Goal: Check status: Check status

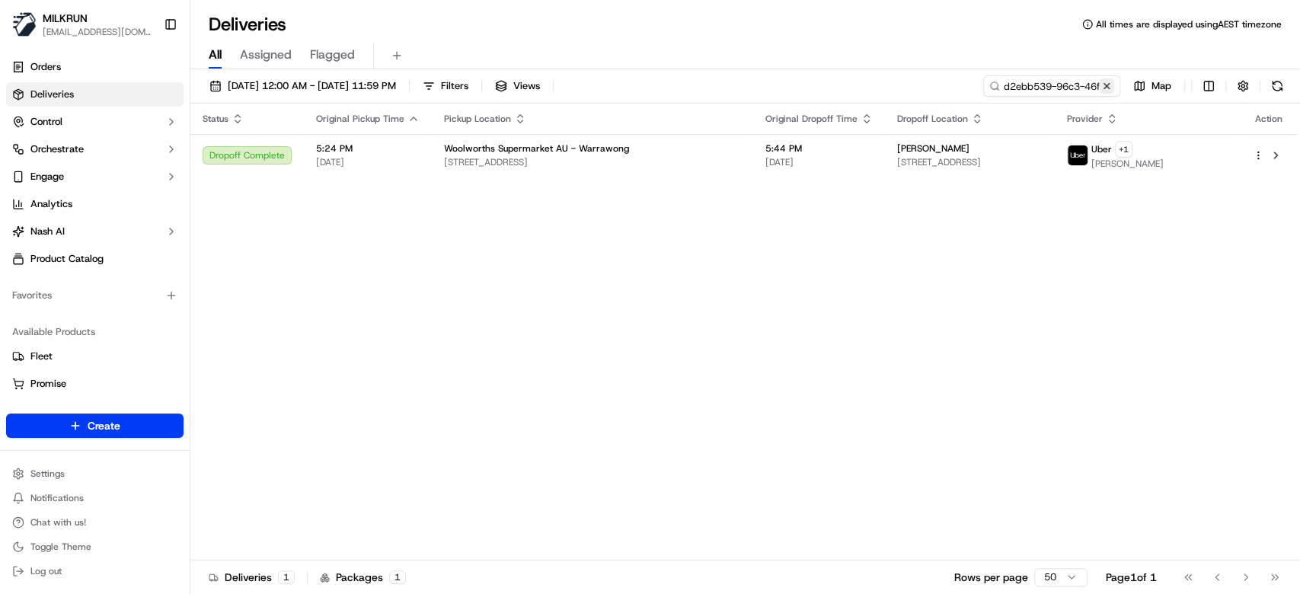
click at [1110, 89] on button at bounding box center [1106, 85] width 15 height 15
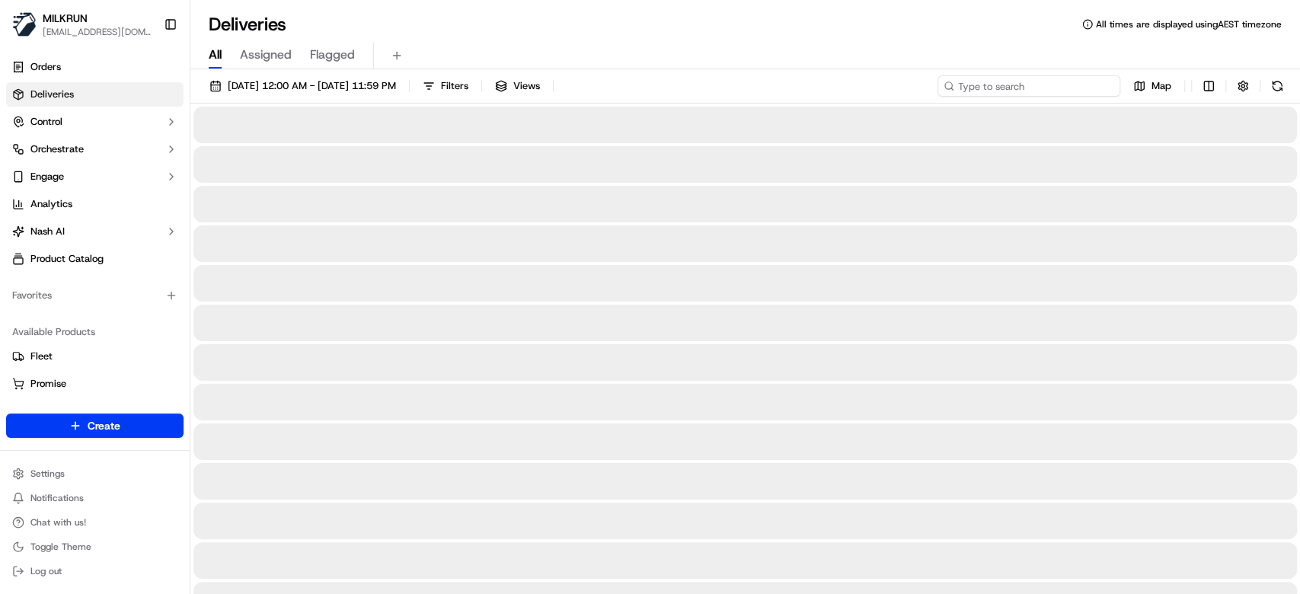
click at [1053, 91] on input at bounding box center [1028, 85] width 183 height 21
paste input "92e3dfc6-a9bc-470c-ad09-e29aeef63d82"
type input "92e3dfc6-a9bc-470c-ad09-e29aeef63d82"
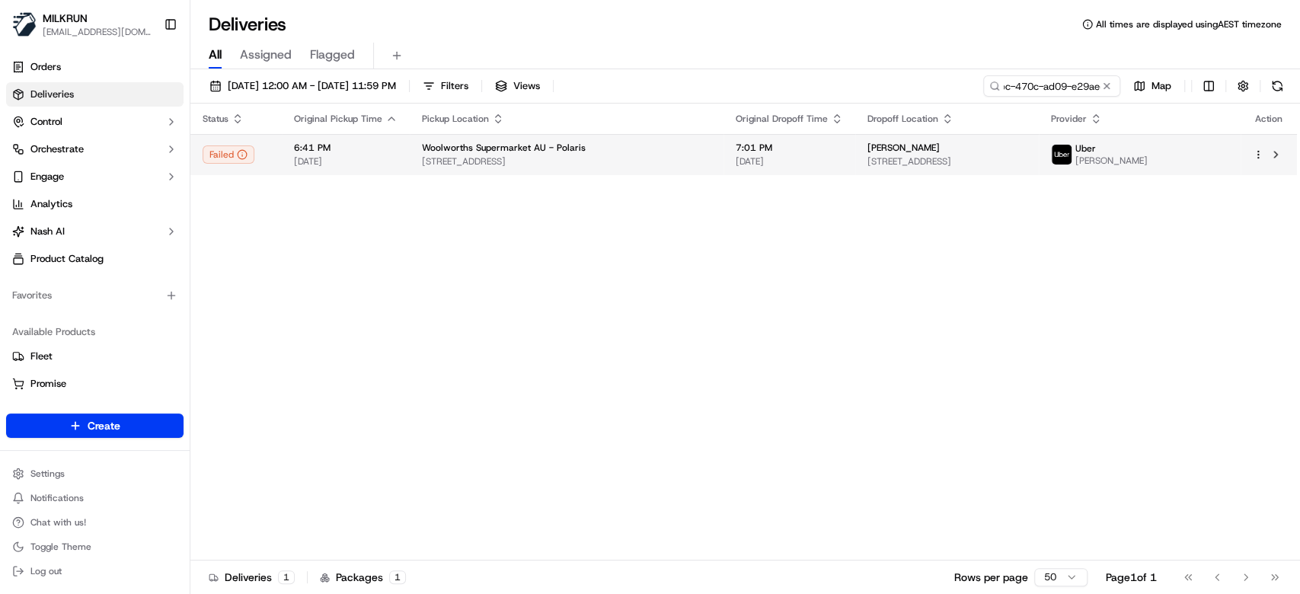
click at [770, 163] on span "[DATE]" at bounding box center [788, 161] width 107 height 12
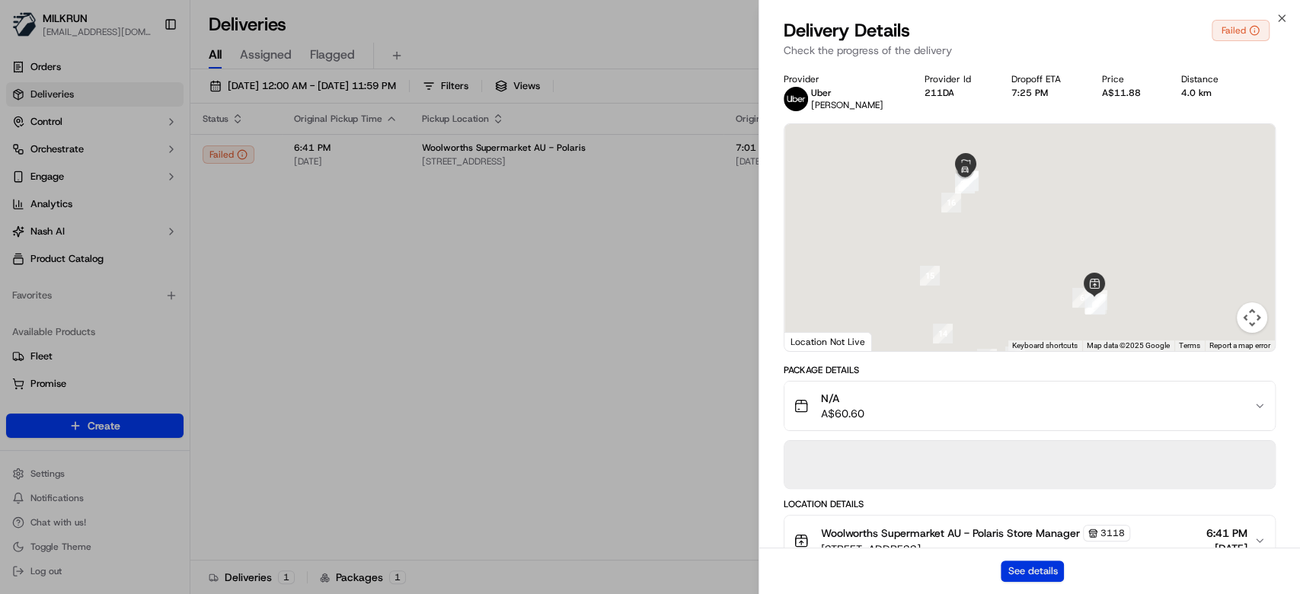
click at [1020, 563] on button "See details" at bounding box center [1031, 570] width 63 height 21
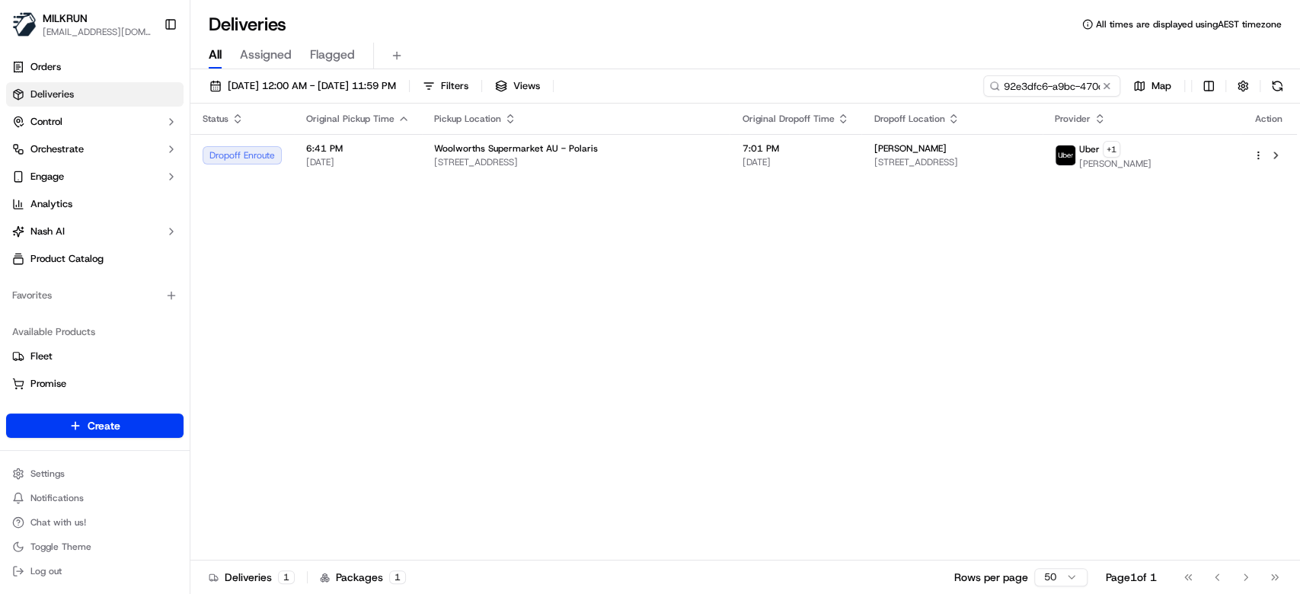
drag, startPoint x: 1105, startPoint y: 82, endPoint x: 1050, endPoint y: 88, distance: 55.9
click at [1103, 83] on button at bounding box center [1106, 85] width 15 height 15
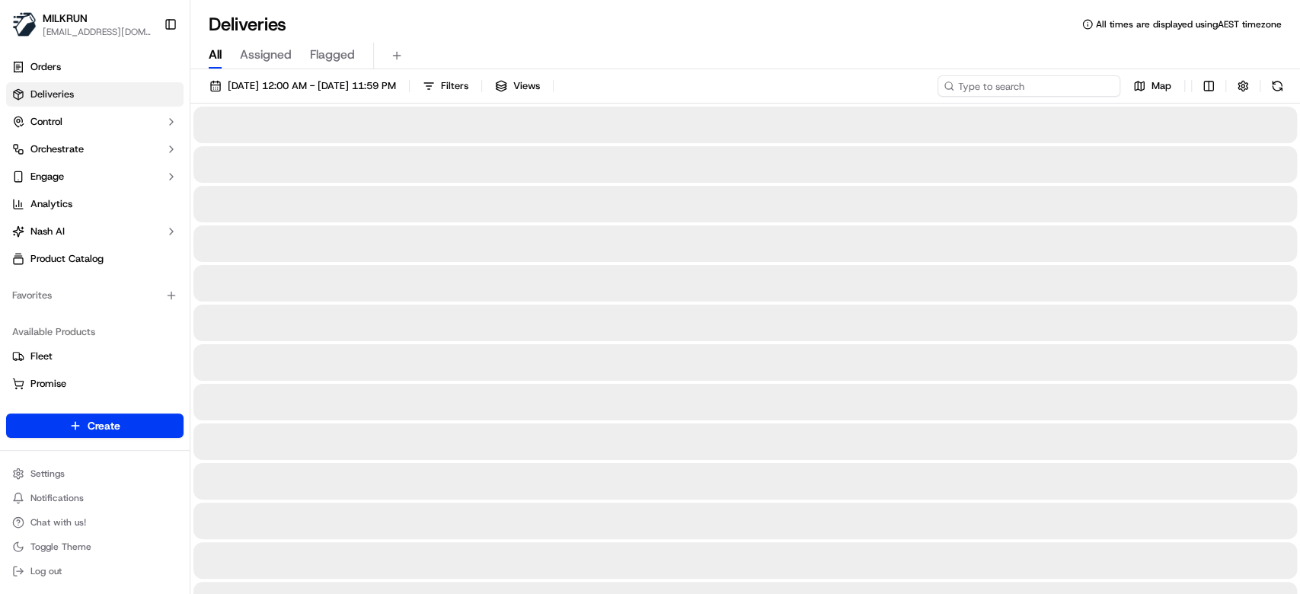
click at [1050, 88] on input at bounding box center [1028, 85] width 183 height 21
paste input "7182461-7378-4325-a887-f7860c24918c"
type input "7182461-7378-4325-a887-f7860c24918c"
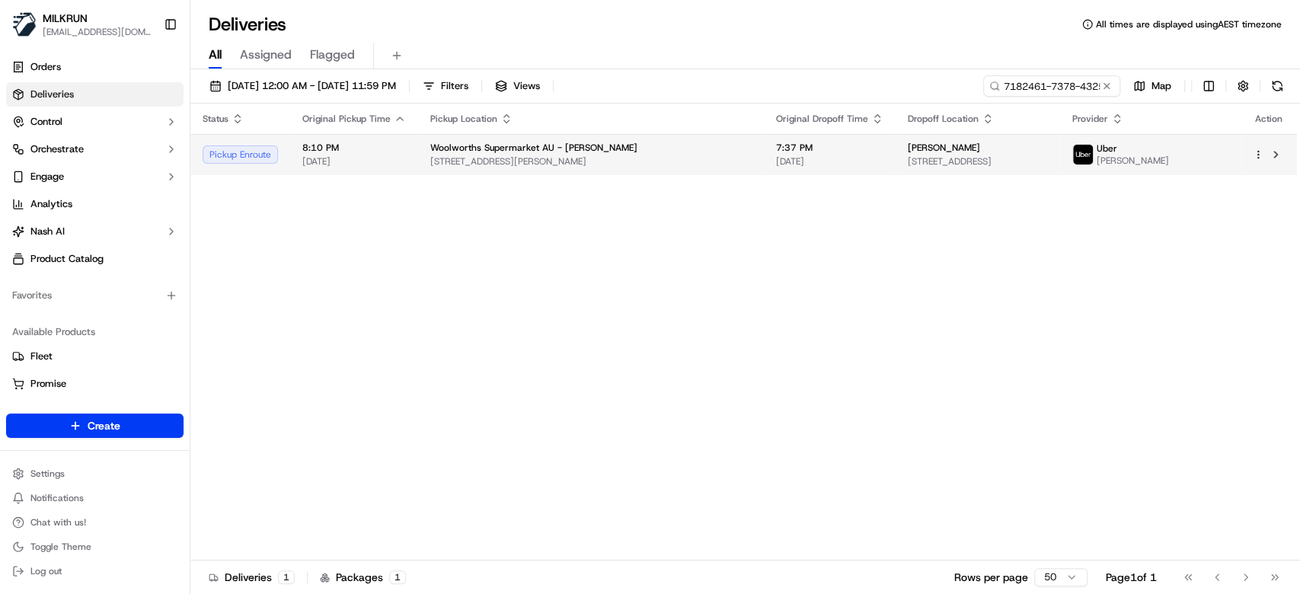
click at [776, 161] on span "22/09/2025" at bounding box center [829, 161] width 107 height 12
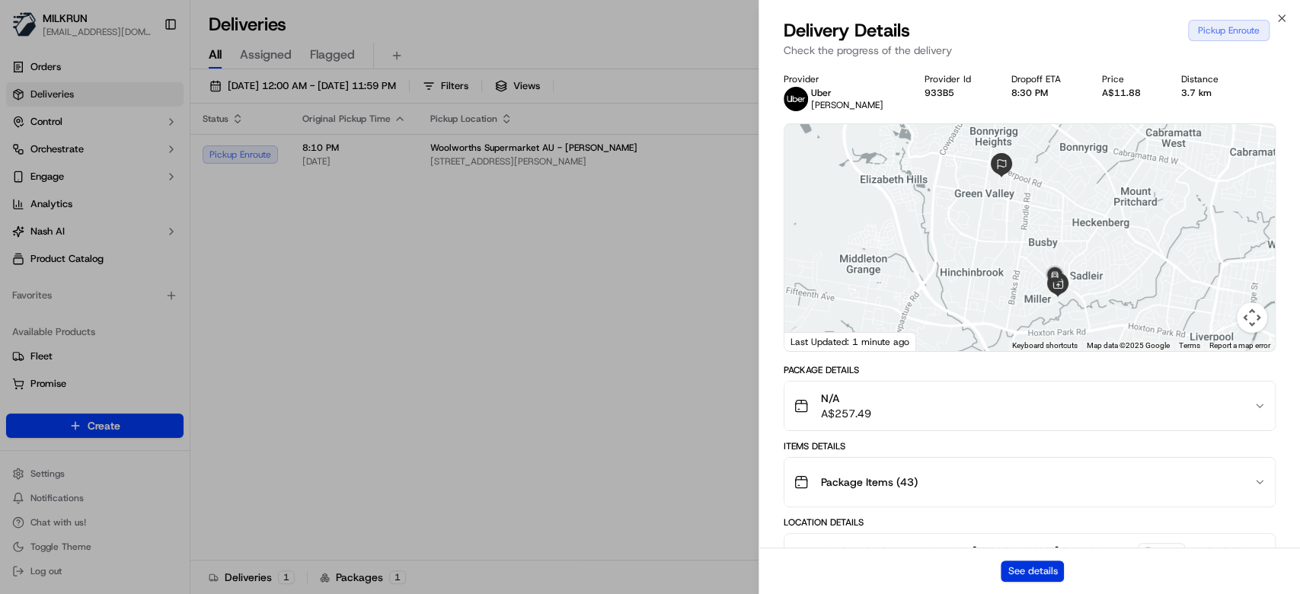
click at [1048, 569] on button "See details" at bounding box center [1031, 570] width 63 height 21
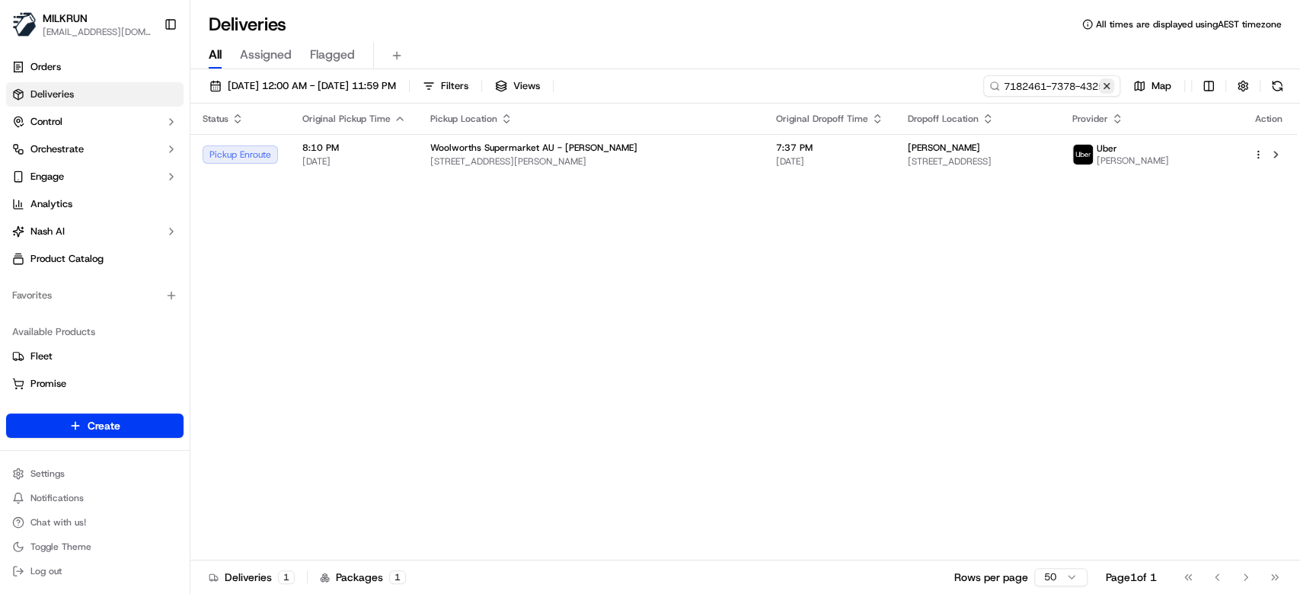
click at [1108, 89] on button at bounding box center [1106, 85] width 15 height 15
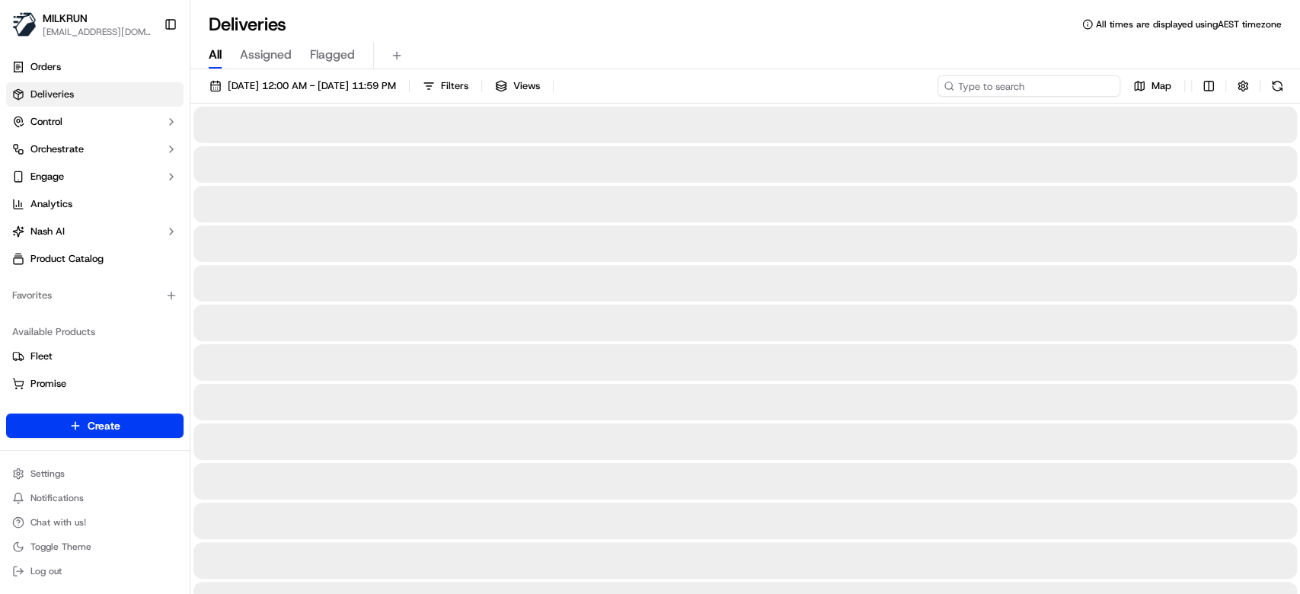
click at [1056, 85] on input at bounding box center [1028, 85] width 183 height 21
paste input "6ae69658-4ca8-4f6b-b14d-1cb79fa803c3"
type input "6ae69658-4ca8-4f6b-b14d-1cb79fa803c3"
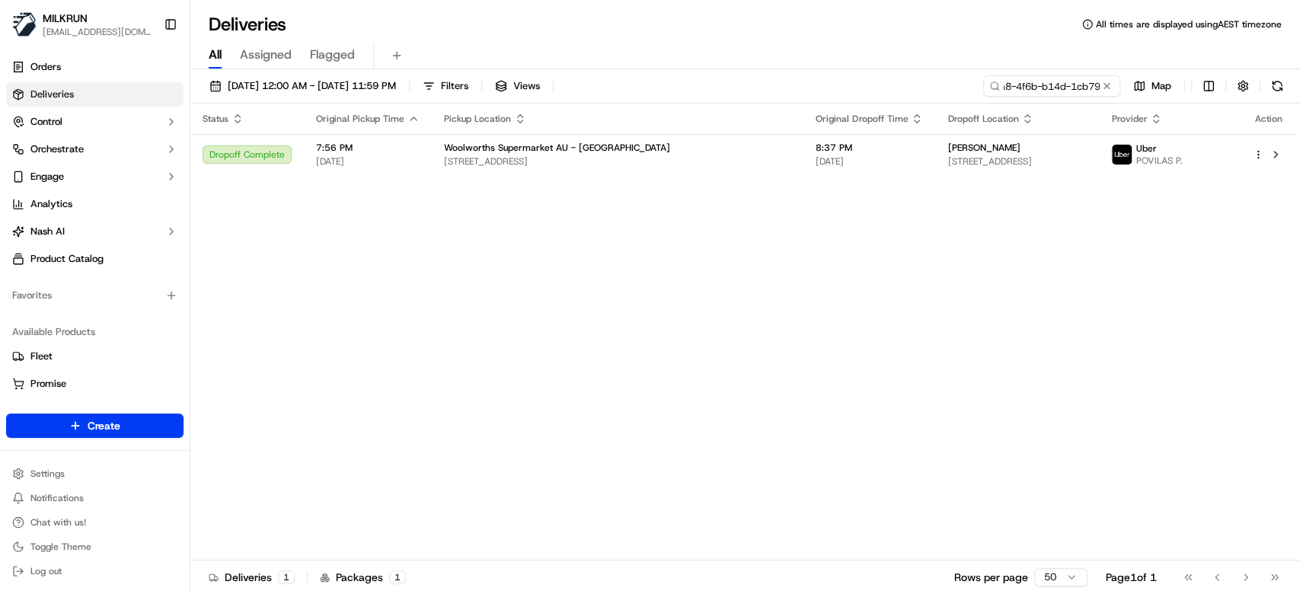
click at [947, 156] on span "Unit 7/222 Pacific Parade, Bilinga, QLD 4225, AU" at bounding box center [1016, 161] width 139 height 12
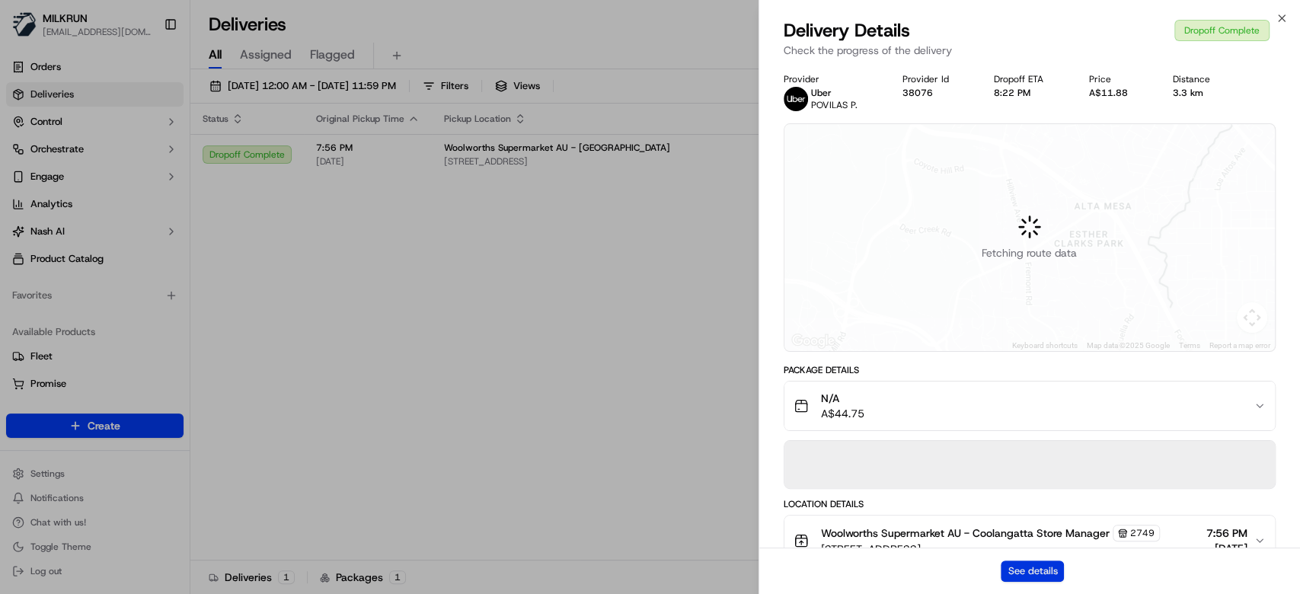
click at [1044, 576] on button "See details" at bounding box center [1031, 570] width 63 height 21
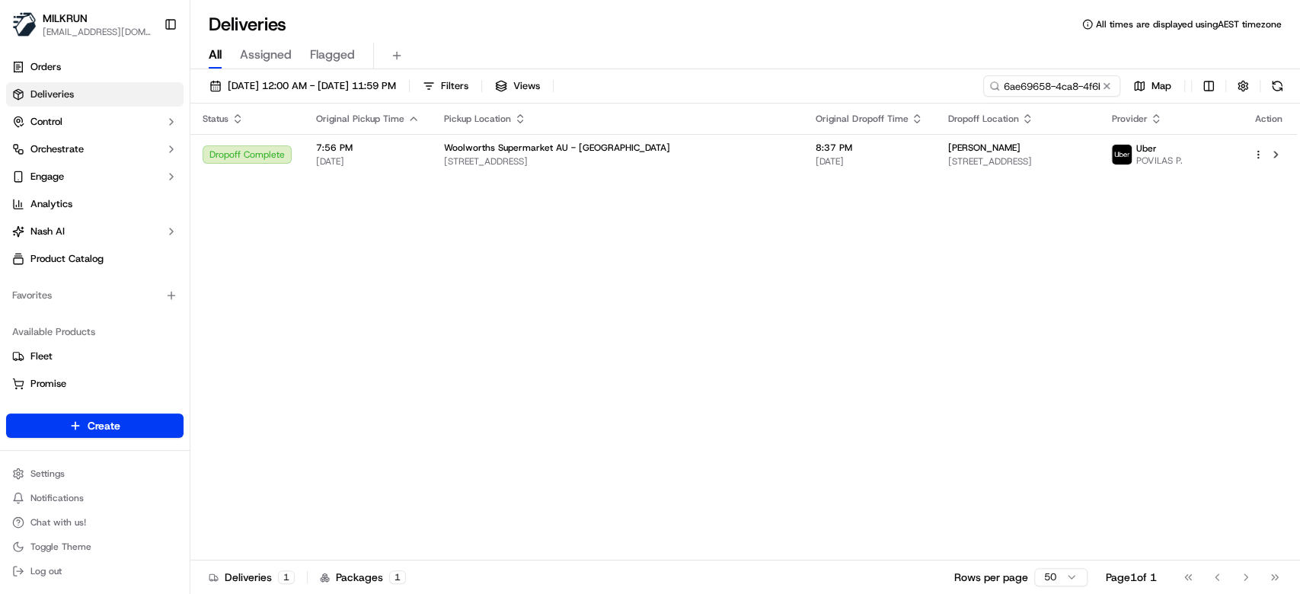
drag, startPoint x: 650, startPoint y: 353, endPoint x: 676, endPoint y: 204, distance: 151.4
click at [649, 345] on div "Status Original Pickup Time Pickup Location Original Dropoff Time Dropoff Locat…" at bounding box center [743, 332] width 1106 height 457
click at [1109, 85] on button at bounding box center [1106, 85] width 15 height 15
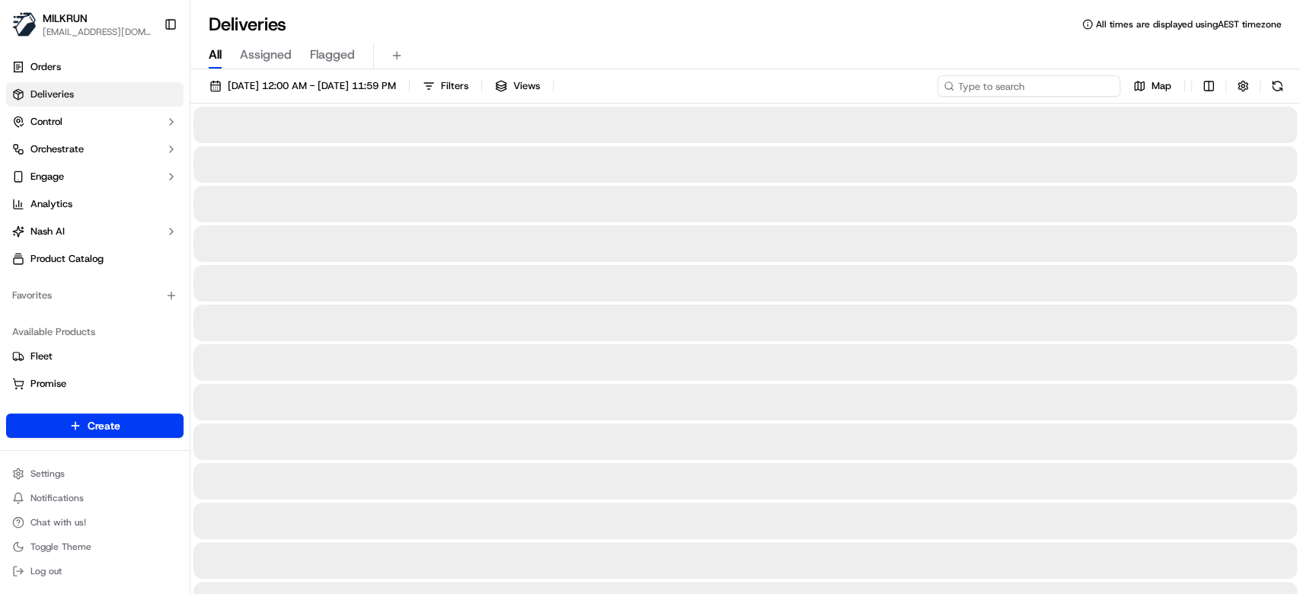
click at [1071, 91] on input at bounding box center [1028, 85] width 183 height 21
type input "harry fisher"
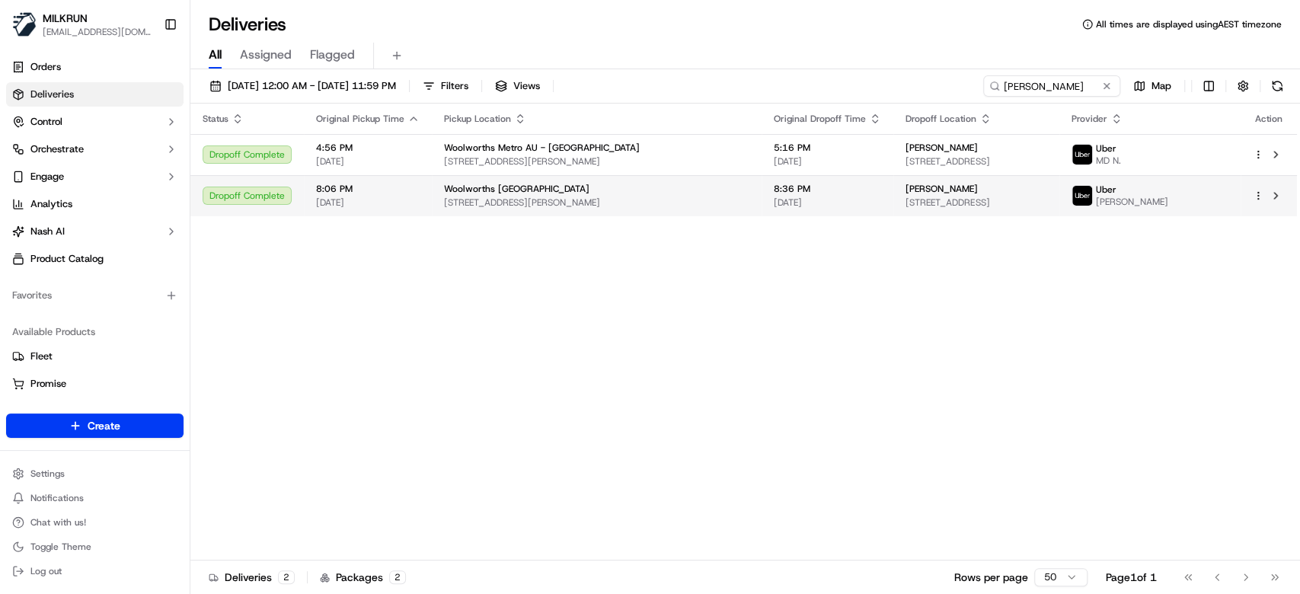
click at [611, 199] on span "1 Watson St, Bondi, NSW 2026, AU" at bounding box center [596, 202] width 305 height 12
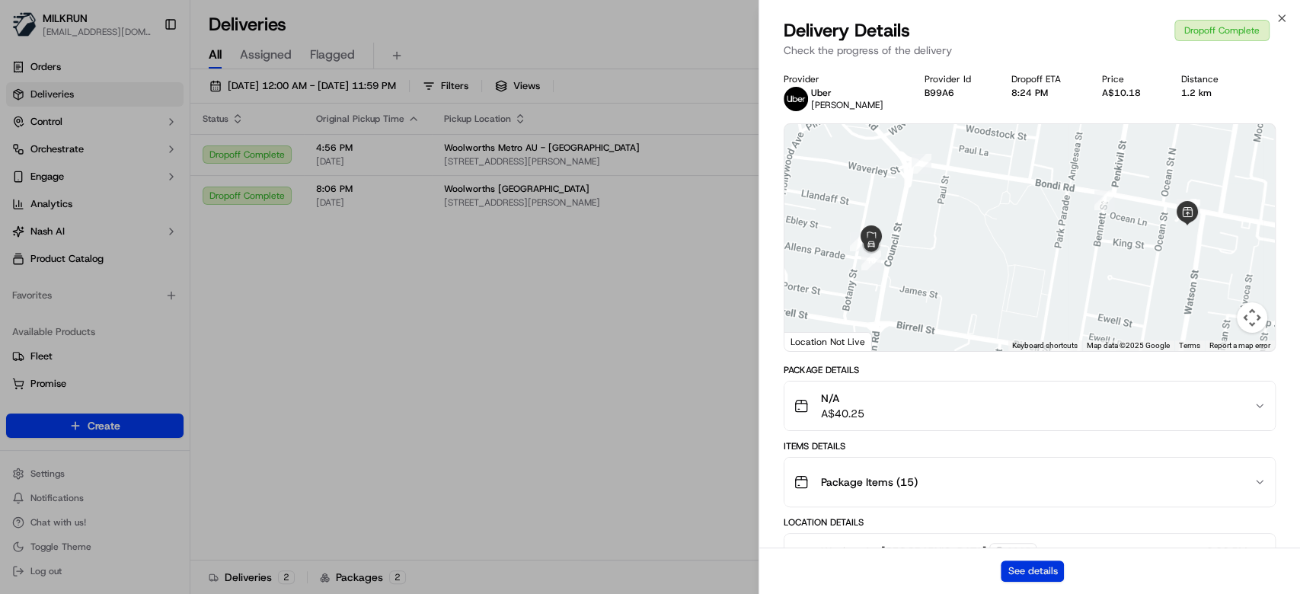
click at [1036, 573] on button "See details" at bounding box center [1031, 570] width 63 height 21
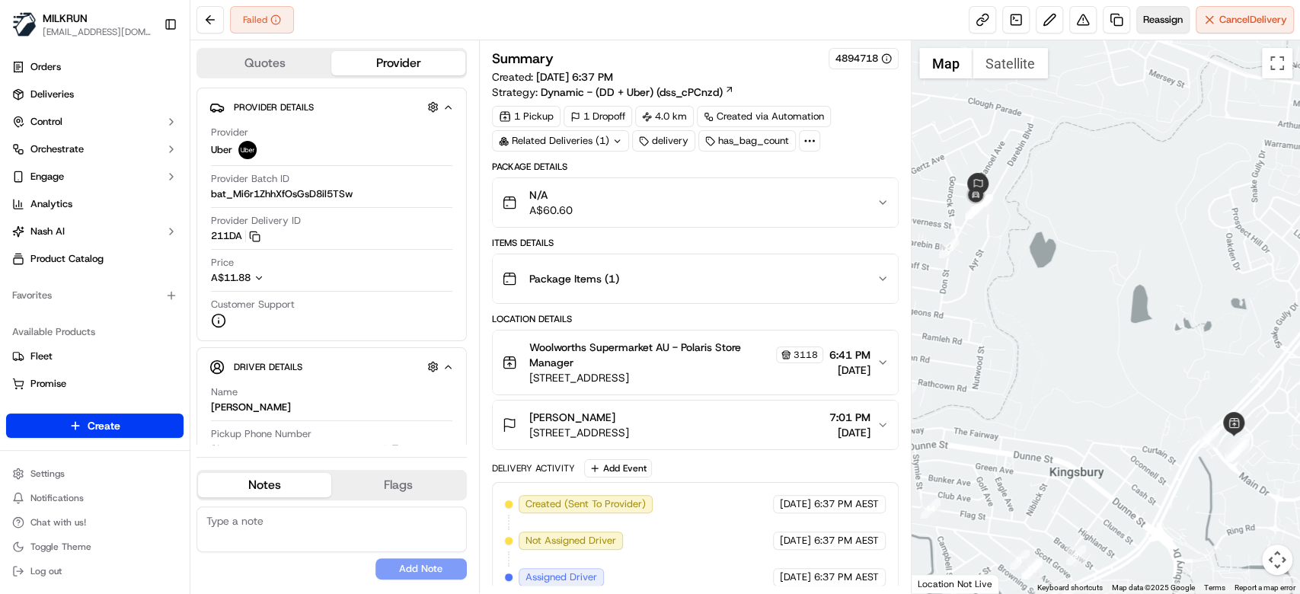
click at [1158, 28] on button "Reassign" at bounding box center [1162, 19] width 53 height 27
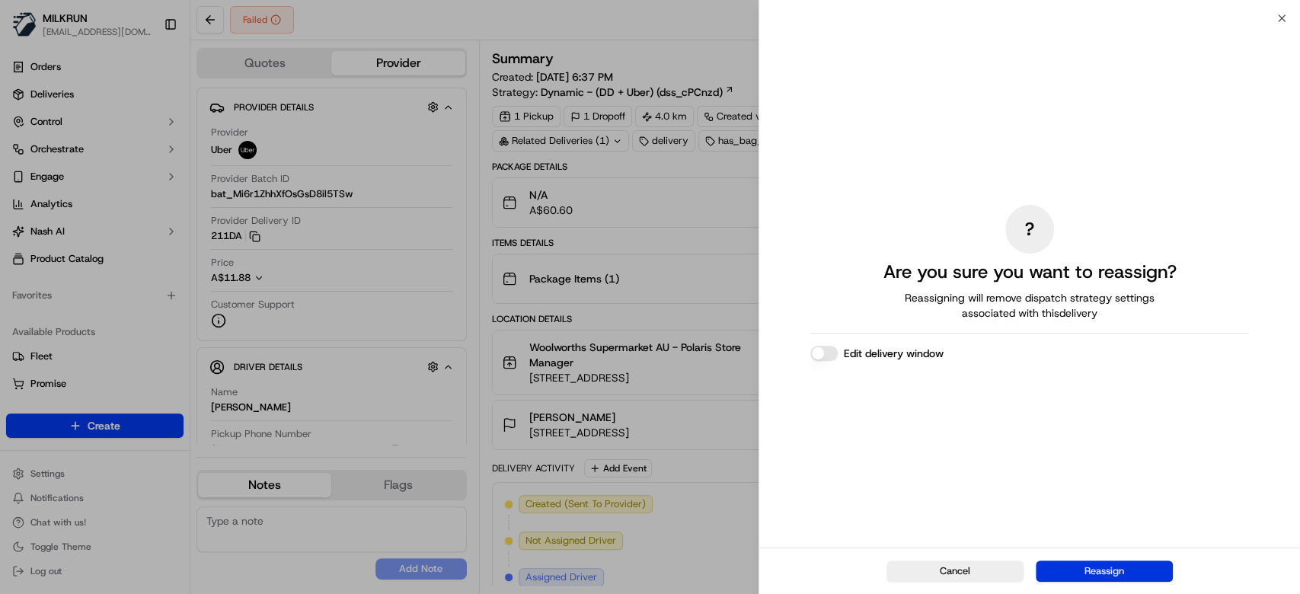
click at [1099, 566] on button "Reassign" at bounding box center [1103, 570] width 137 height 21
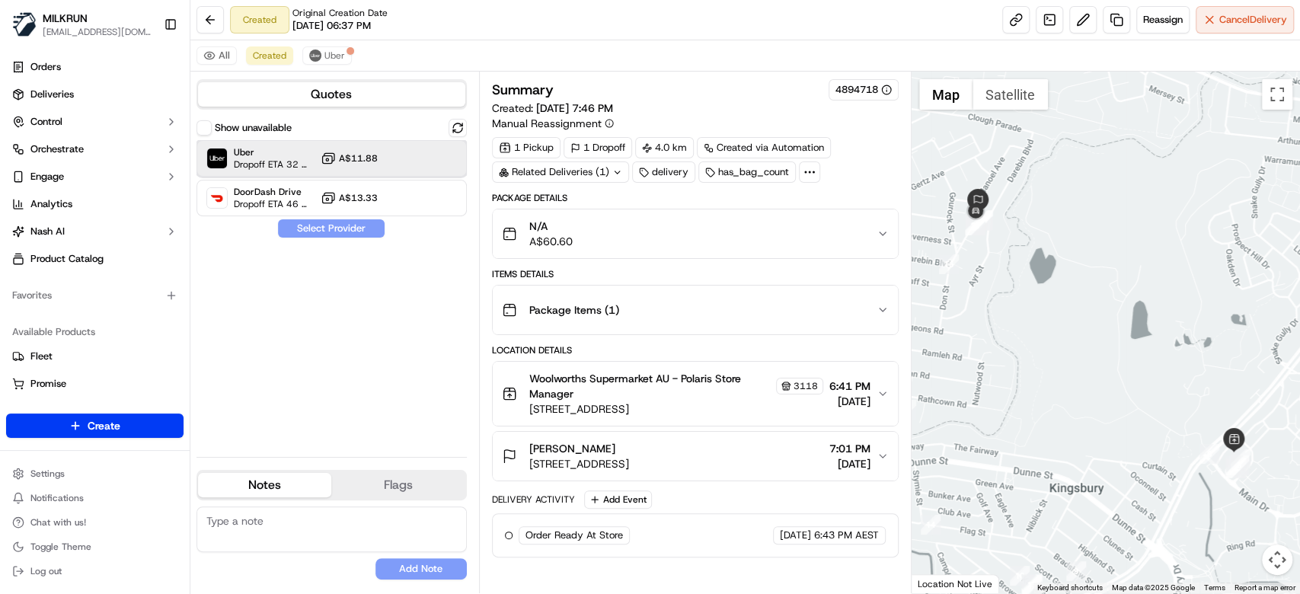
click at [264, 162] on span "Dropoff ETA 32 minutes" at bounding box center [274, 164] width 81 height 12
click at [327, 233] on button "Assign Provider" at bounding box center [331, 228] width 108 height 18
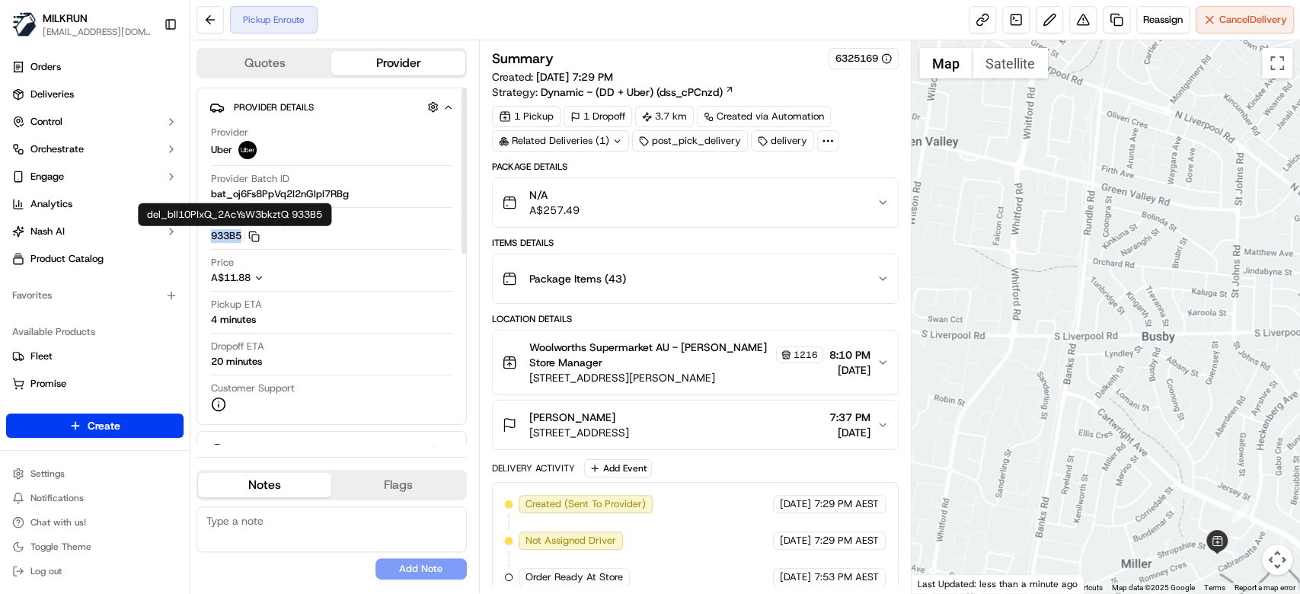
drag, startPoint x: 209, startPoint y: 233, endPoint x: 241, endPoint y: 237, distance: 32.2
click at [241, 237] on div "Provider Uber Provider Batch ID bat_oj6Fs8PpVq2I2nGlpI7RBg Provider Delivery ID…" at bounding box center [331, 269] width 244 height 298
copy button "933B5"
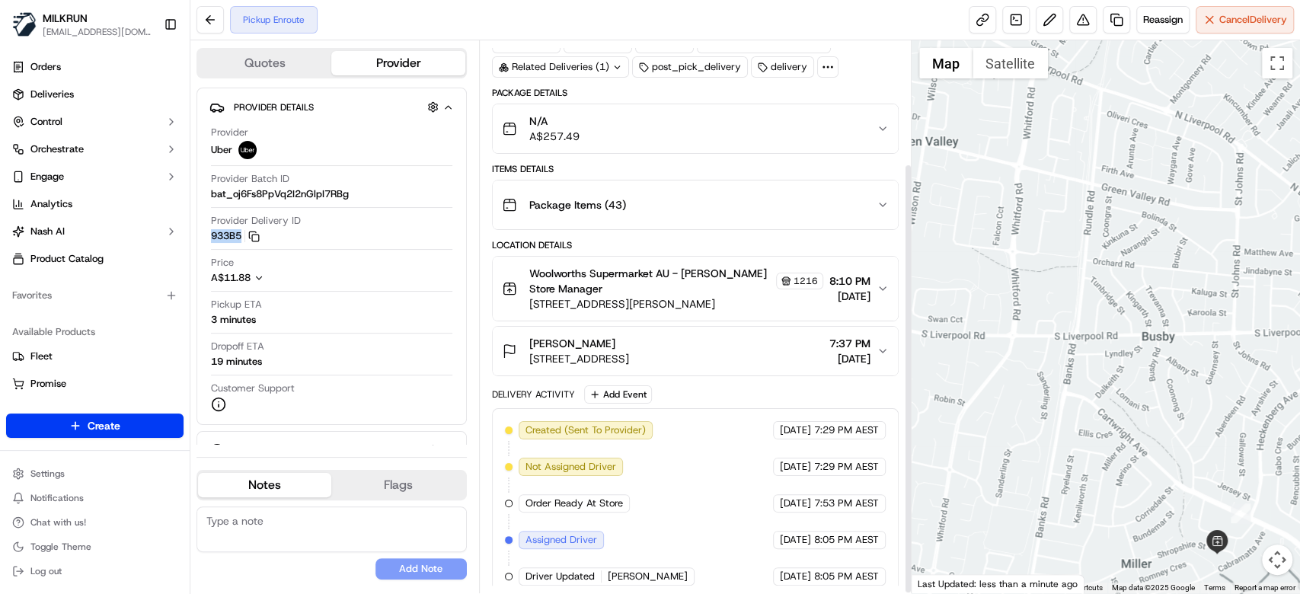
scroll to position [157, 0]
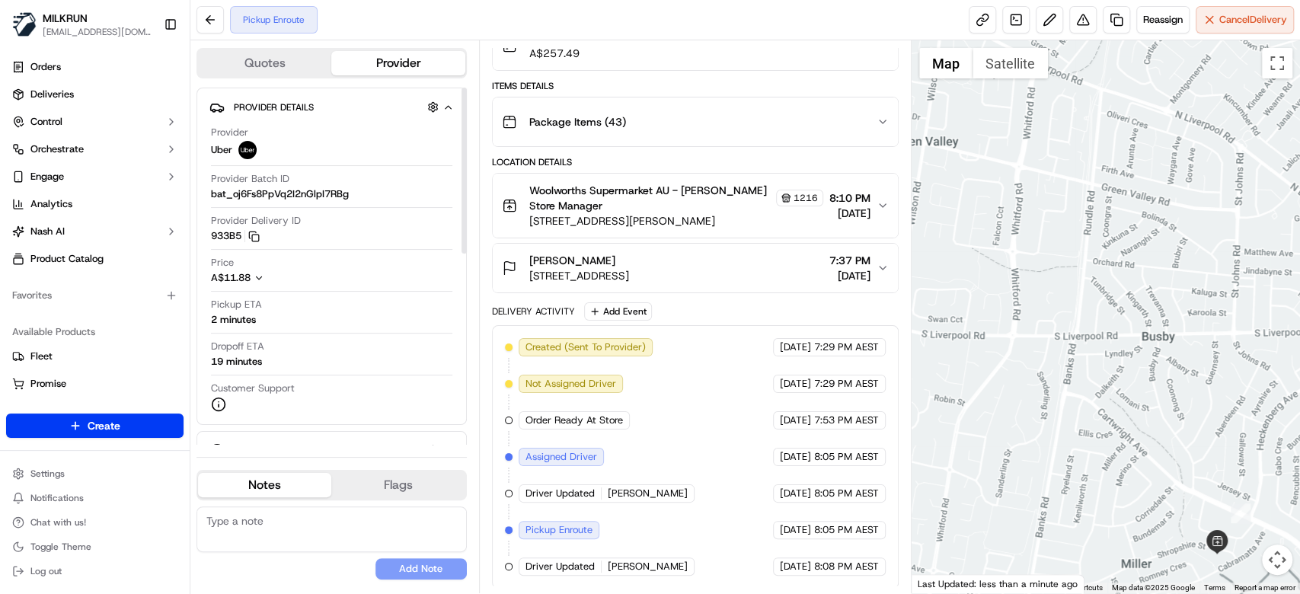
click at [471, 280] on div "Quotes Provider Provider Details Hidden ( 1 ) Provider Uber Provider Batch ID b…" at bounding box center [334, 316] width 289 height 553
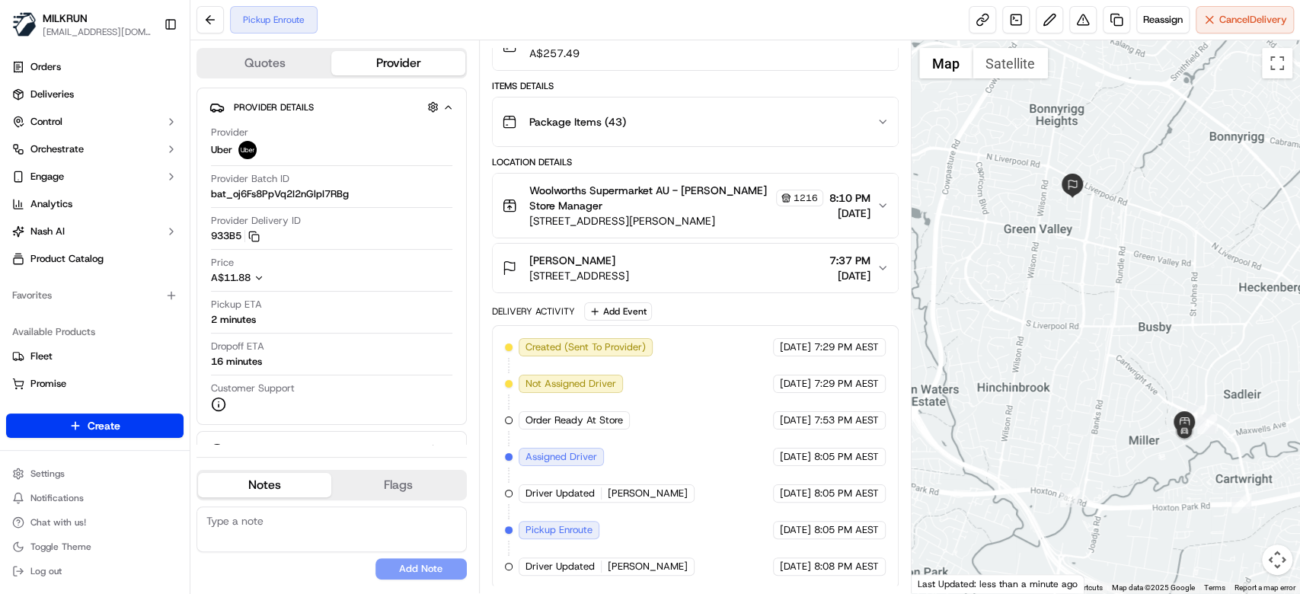
click at [814, 11] on div "Pickup Enroute Reassign Cancel Delivery" at bounding box center [744, 20] width 1109 height 40
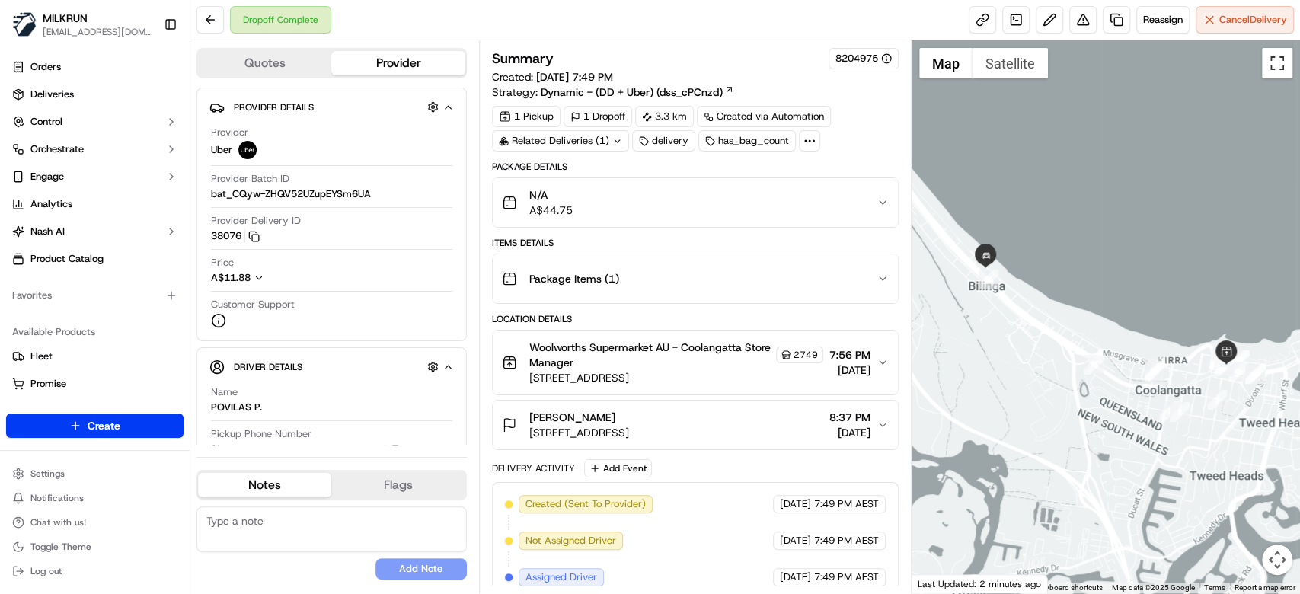
click at [1285, 65] on button "Toggle fullscreen view" at bounding box center [1276, 63] width 30 height 30
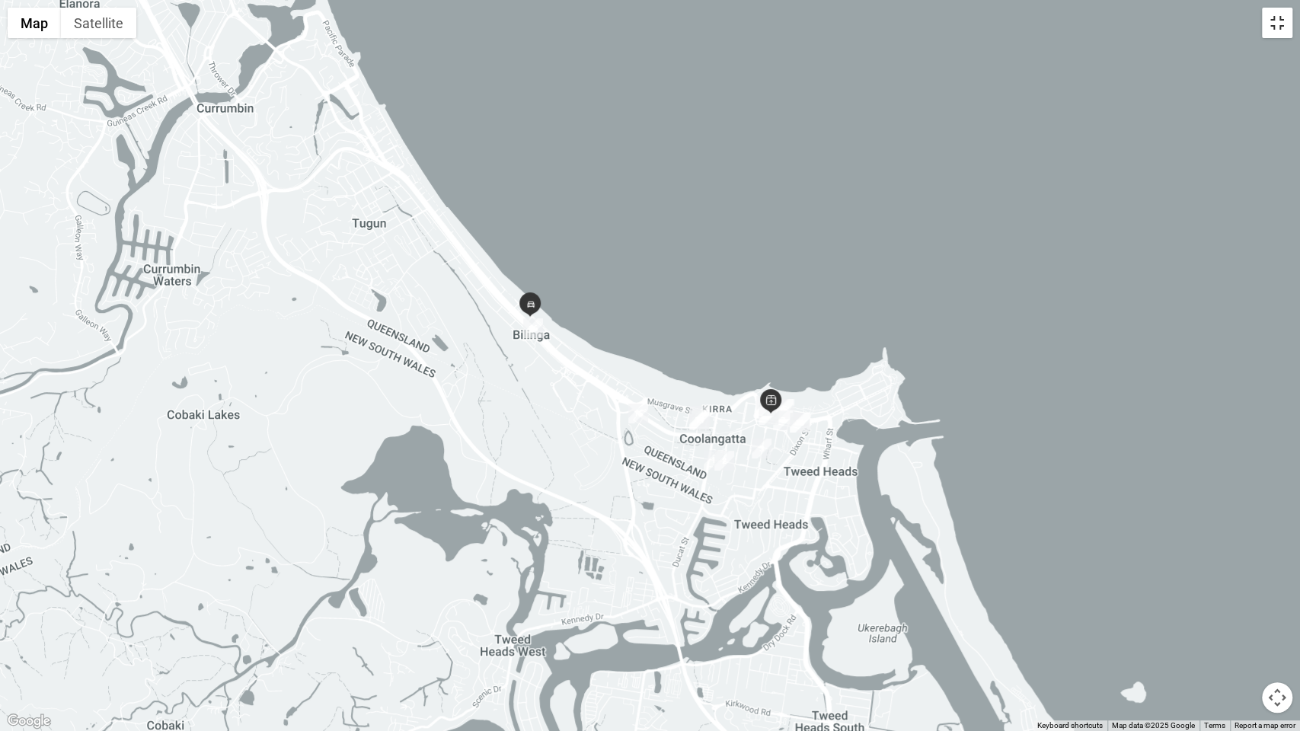
click at [1287, 20] on button "Toggle fullscreen view" at bounding box center [1276, 23] width 30 height 30
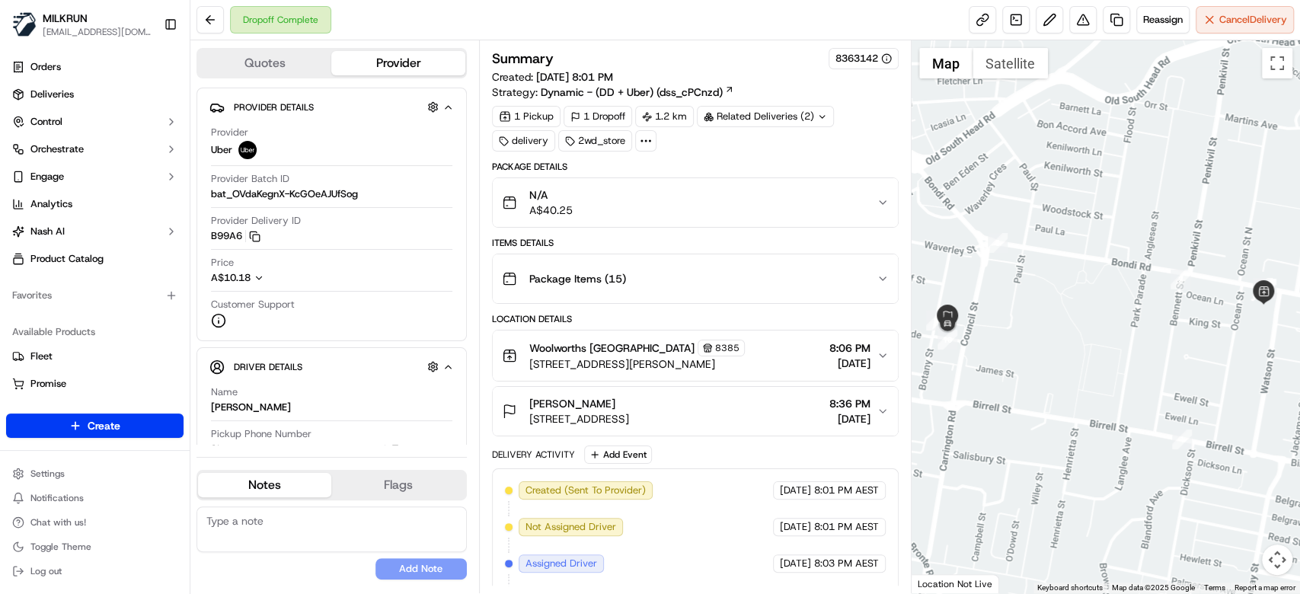
click at [841, 204] on div "N/A A$40.25" at bounding box center [689, 202] width 375 height 30
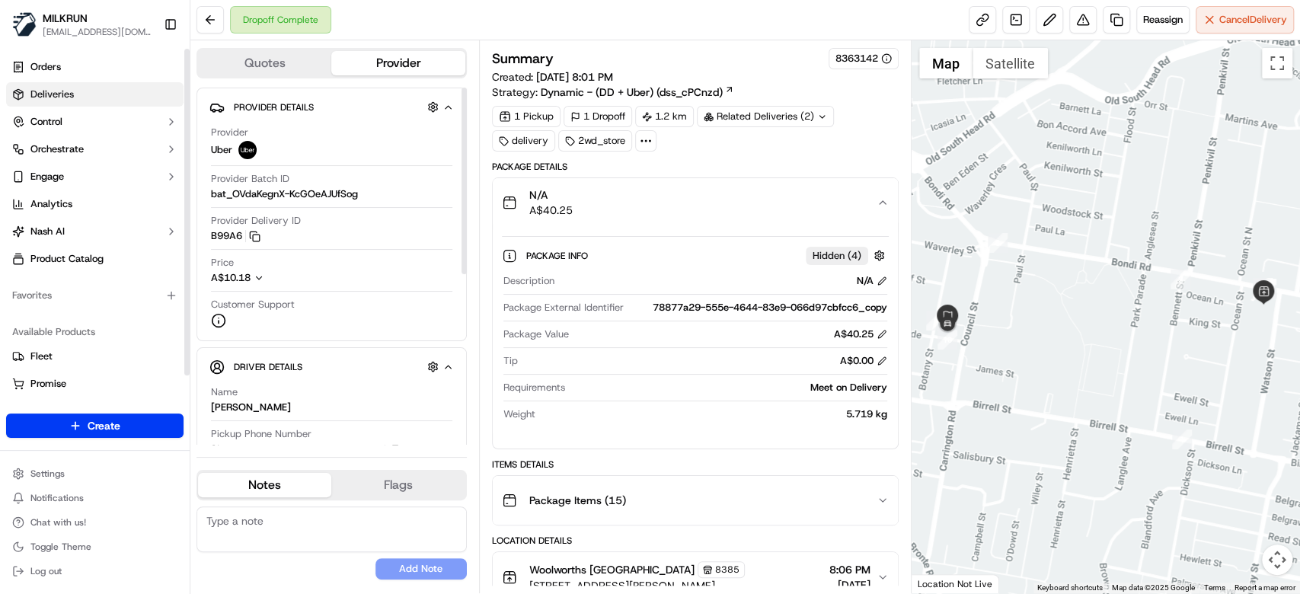
click at [92, 91] on link "Deliveries" at bounding box center [94, 94] width 177 height 24
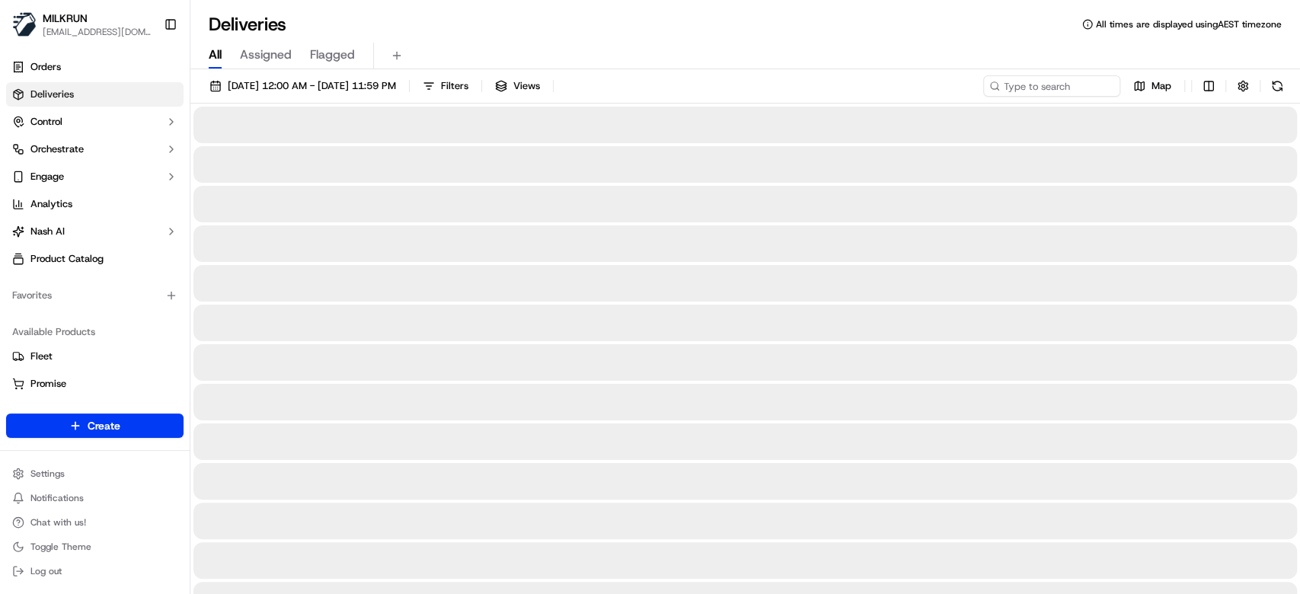
click at [217, 49] on span "All" at bounding box center [215, 55] width 13 height 18
click at [1088, 90] on input at bounding box center [1028, 85] width 183 height 21
paste input "79e0fe46-b5fe-47d2-8cd0-8f116171ed88"
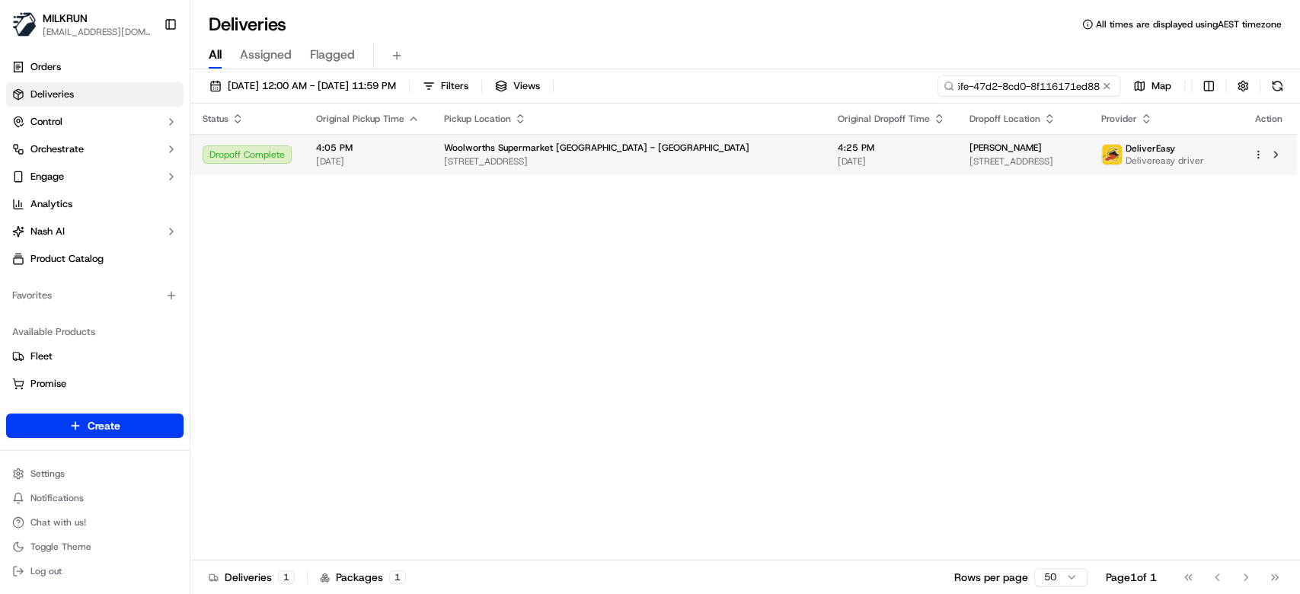
type input "79e0fe46-b5fe-47d2-8cd0-8f116171ed88"
click at [837, 159] on span "[DATE]" at bounding box center [890, 161] width 107 height 12
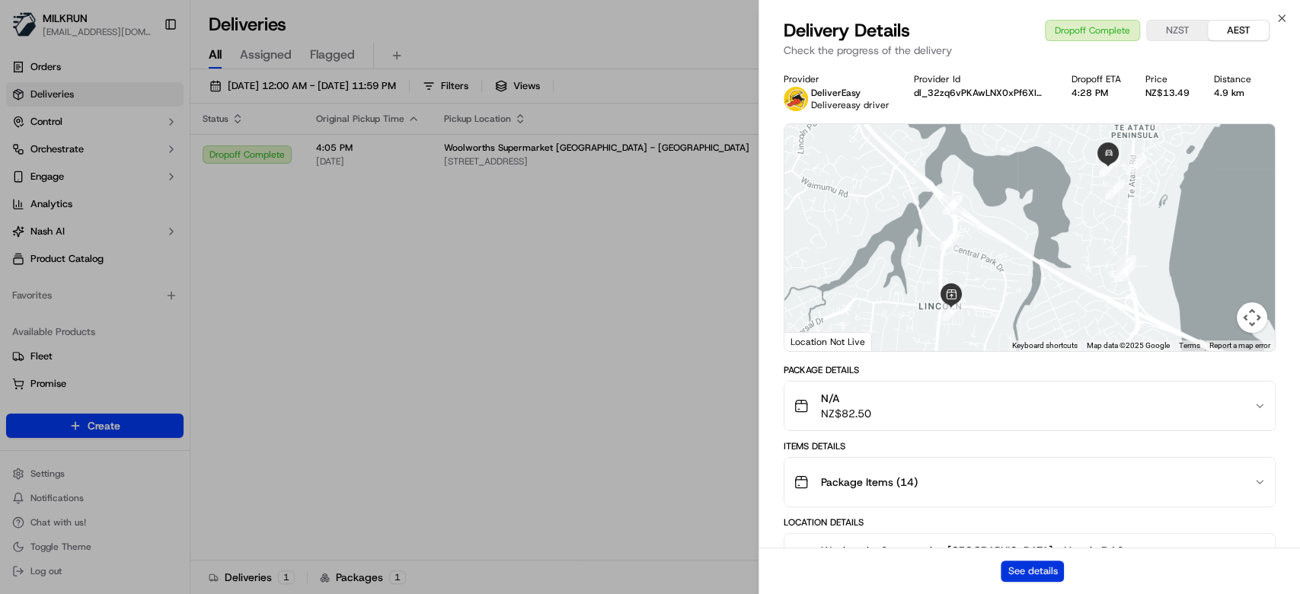
click at [1043, 569] on button "See details" at bounding box center [1031, 570] width 63 height 21
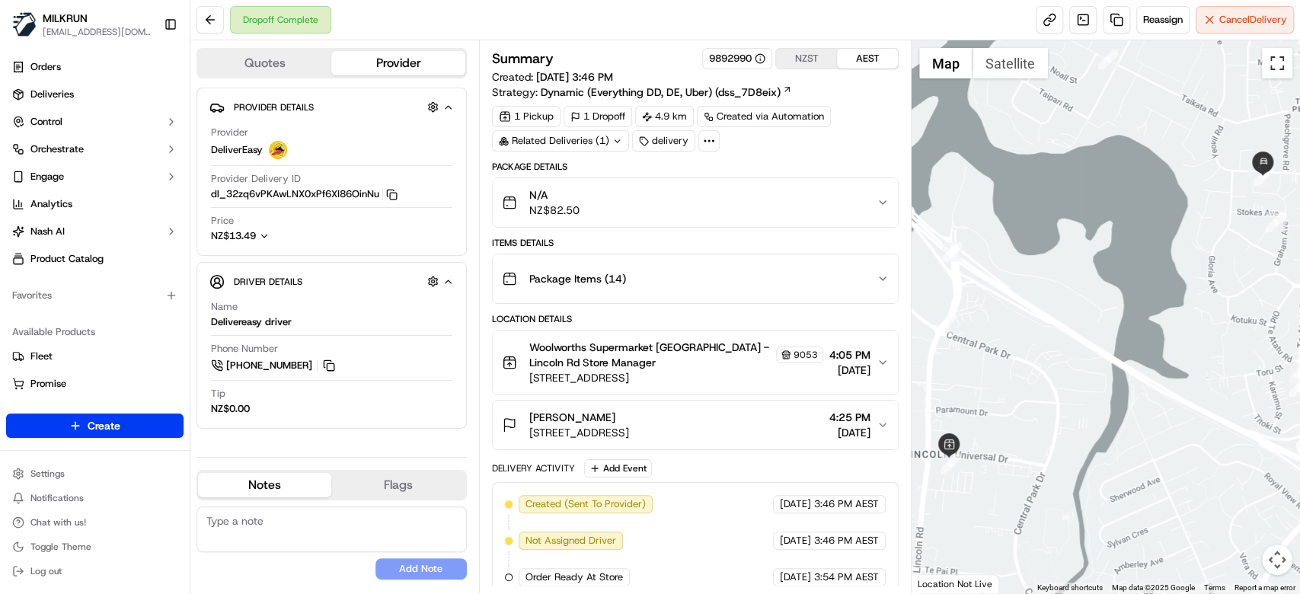
click at [1288, 64] on button "Toggle fullscreen view" at bounding box center [1276, 63] width 30 height 30
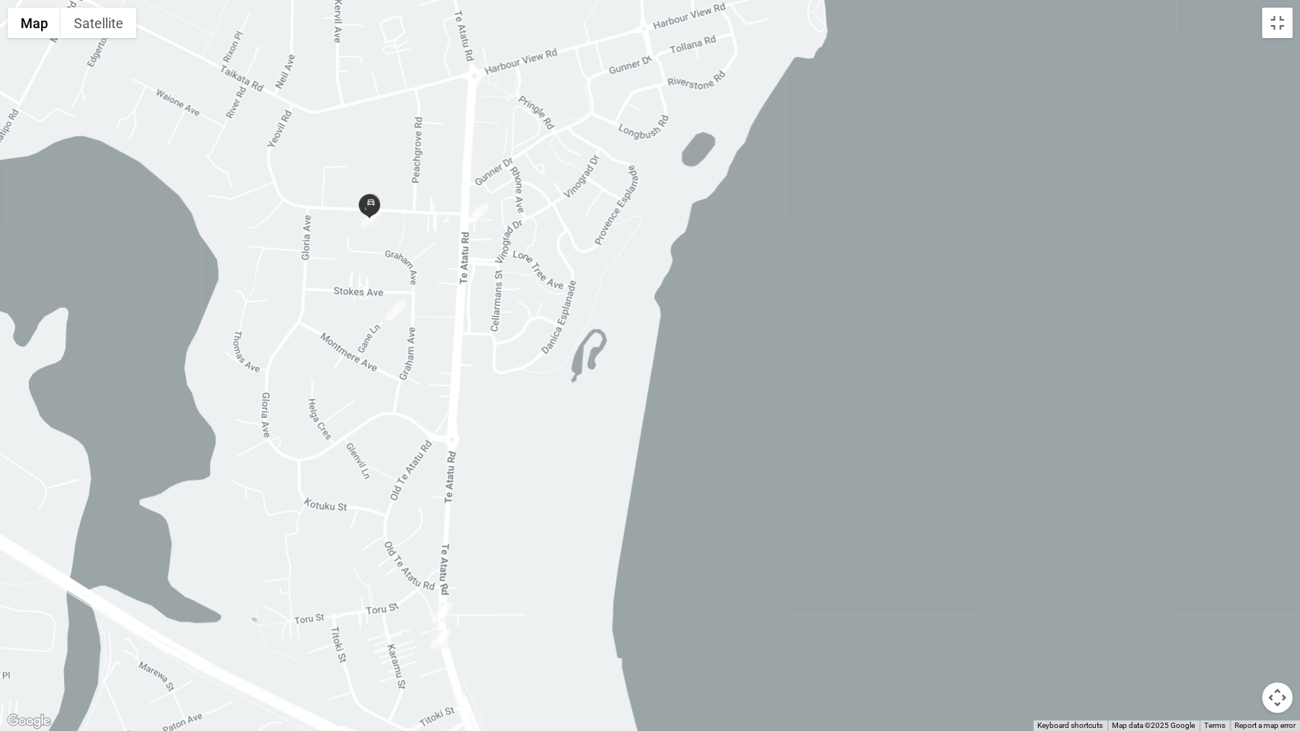
drag, startPoint x: 844, startPoint y: 283, endPoint x: 440, endPoint y: 502, distance: 459.9
click at [440, 502] on div at bounding box center [650, 365] width 1300 height 731
click at [1289, 17] on button "Toggle fullscreen view" at bounding box center [1276, 23] width 30 height 30
